Goal: Information Seeking & Learning: Learn about a topic

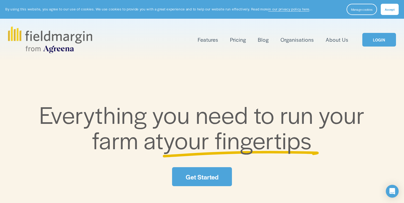
click at [245, 42] on link "Pricing" at bounding box center [238, 39] width 16 height 9
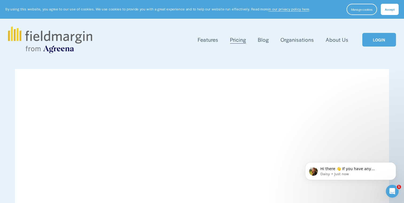
click at [199, 43] on span "Features" at bounding box center [208, 40] width 21 height 8
click at [206, 39] on span "Features" at bounding box center [208, 40] width 21 height 8
click at [0, 0] on span "Mapping" at bounding box center [0, 0] width 0 height 0
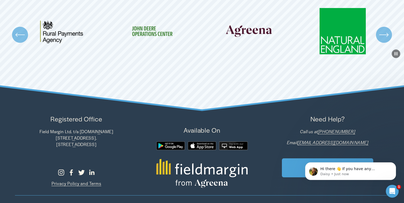
scroll to position [1153, 0]
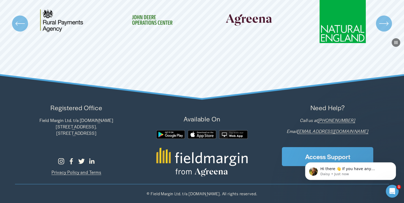
click at [173, 139] on div at bounding box center [170, 134] width 29 height 19
click at [174, 136] on div at bounding box center [170, 134] width 29 height 9
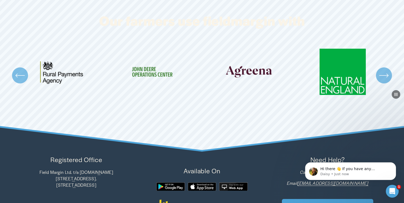
scroll to position [1107, 0]
